Goal: Information Seeking & Learning: Check status

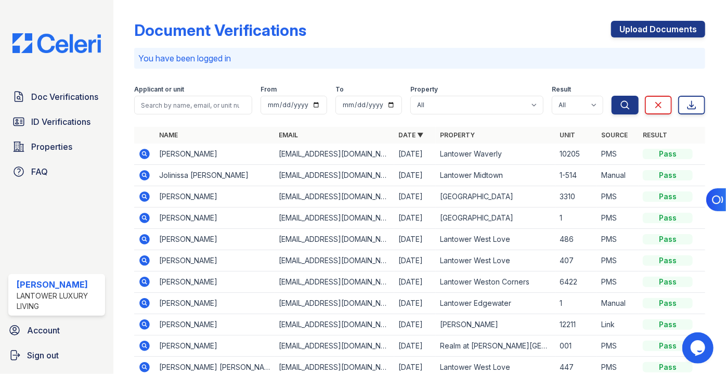
click at [182, 113] on input "search" at bounding box center [193, 105] width 118 height 19
type input "A"
type input "ASAUN"
click at [612, 96] on button "Search" at bounding box center [625, 105] width 27 height 19
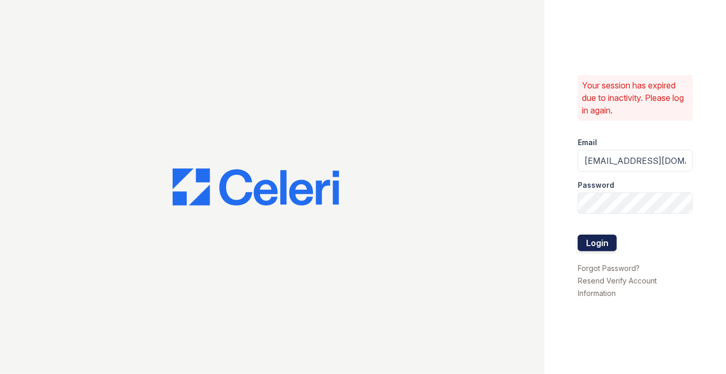
click at [600, 245] on button "Login" at bounding box center [597, 243] width 39 height 17
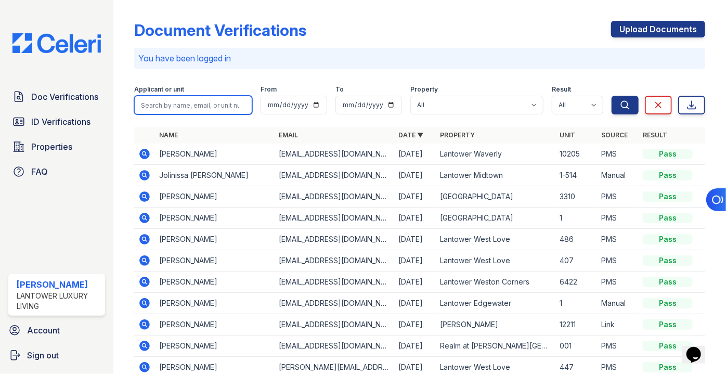
drag, startPoint x: 173, startPoint y: 97, endPoint x: 155, endPoint y: 87, distance: 20.5
click at [172, 97] on input "search" at bounding box center [193, 105] width 118 height 19
type input "asaun"
click at [612, 96] on button "Search" at bounding box center [625, 105] width 27 height 19
